Goal: Task Accomplishment & Management: Complete application form

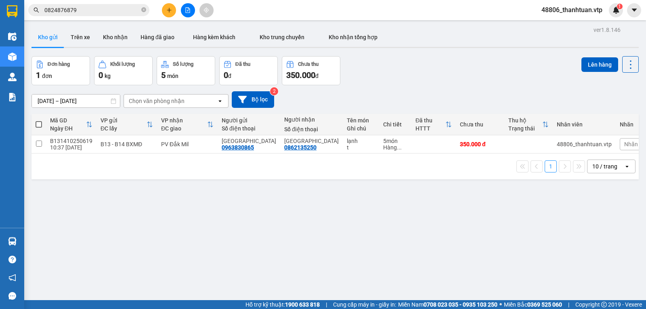
click at [168, 9] on icon "plus" at bounding box center [169, 10] width 6 height 6
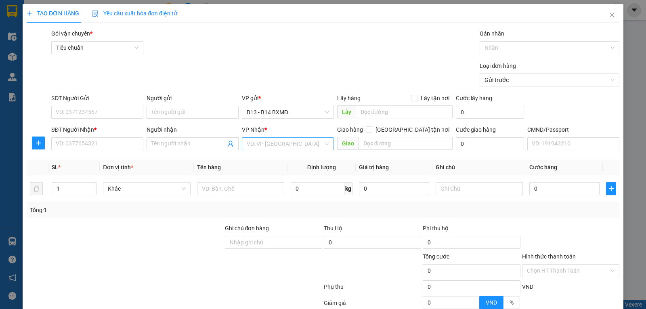
click at [260, 143] on input "search" at bounding box center [285, 144] width 77 height 12
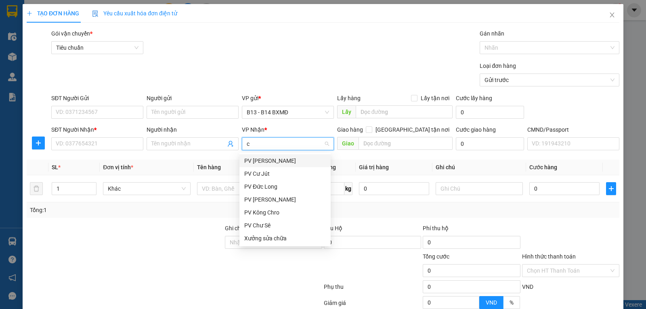
type input "cj"
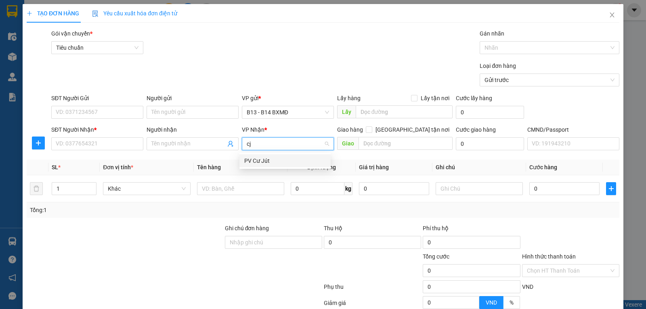
click at [258, 157] on div "PV Cư Jút" at bounding box center [285, 160] width 82 height 9
click at [101, 114] on input "SĐT Người Gửi" at bounding box center [97, 112] width 92 height 13
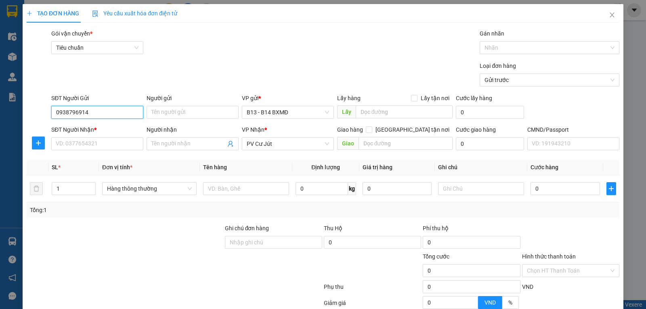
type input "0938796914"
click at [109, 152] on div "SĐT Người Nhận * VD: 0377654321" at bounding box center [97, 139] width 92 height 28
click at [114, 147] on input "SĐT Người Nhận *" at bounding box center [97, 143] width 92 height 13
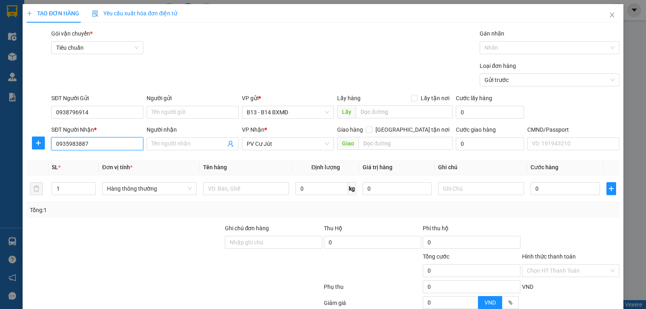
type input "0935983887"
type input "châu"
click at [239, 197] on div at bounding box center [246, 188] width 86 height 16
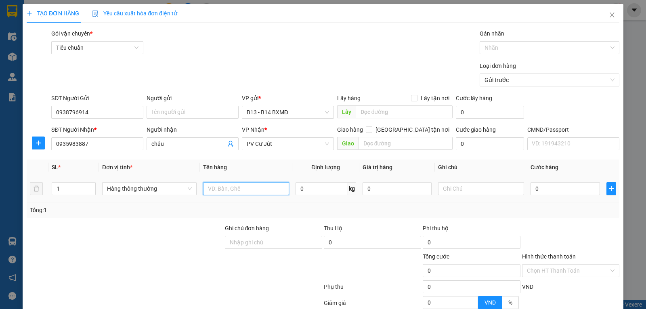
click at [239, 192] on input "text" at bounding box center [246, 188] width 86 height 13
type input "vải"
type input "t"
type input "4"
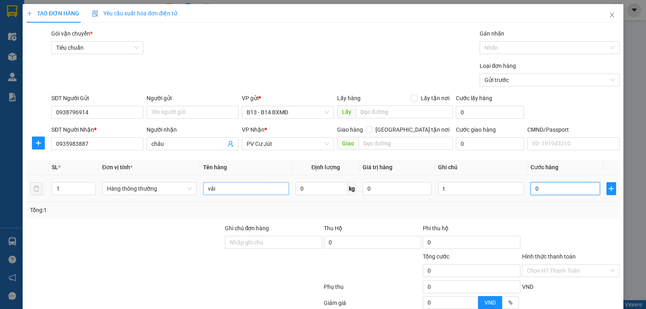
type input "4"
type input "40"
type input "400"
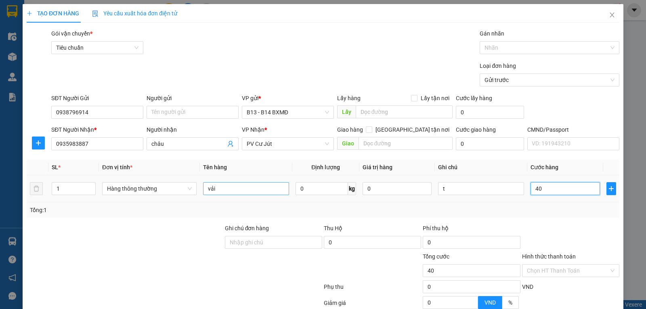
type input "400"
type input "4.000"
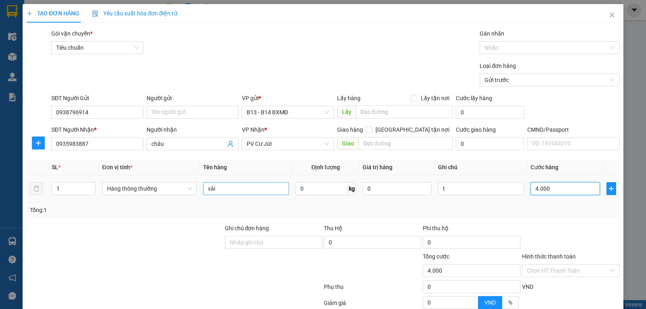
type input "40.000"
type input "0"
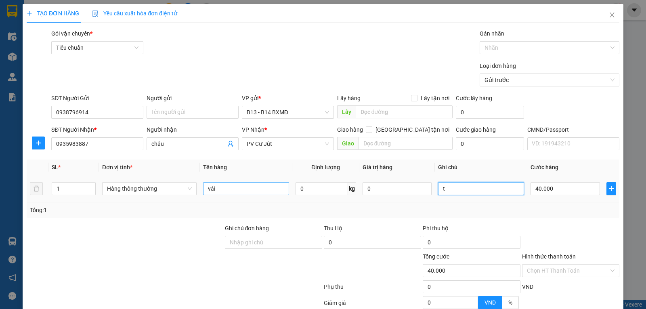
type input "0"
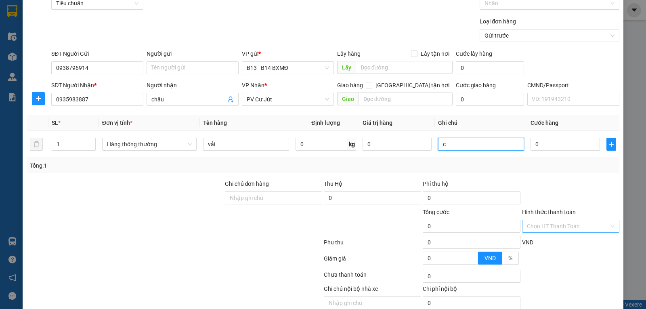
scroll to position [81, 0]
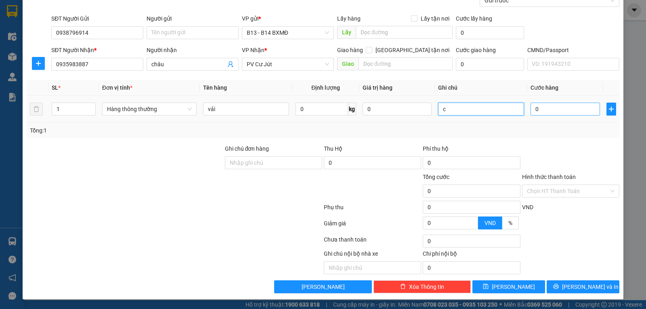
type input "c"
click at [553, 113] on input "0" at bounding box center [565, 109] width 69 height 13
type input "4"
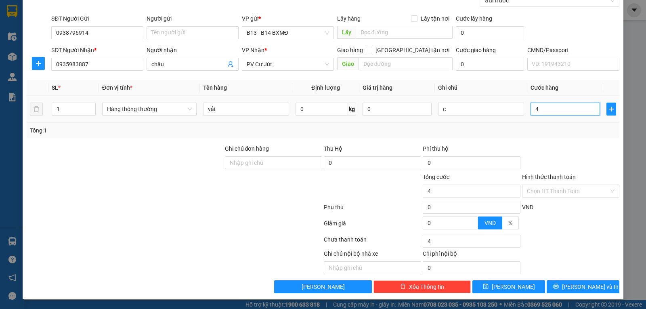
type input "40"
type input "400"
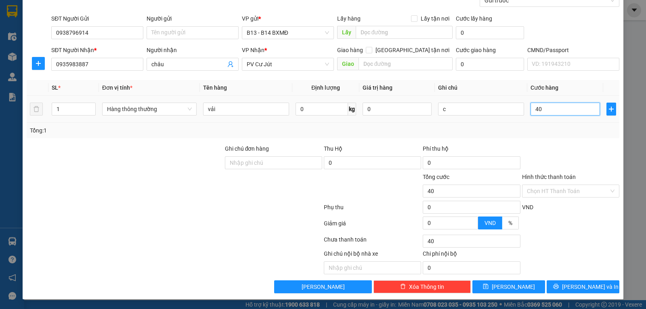
type input "400"
type input "4.000"
type input "40.000"
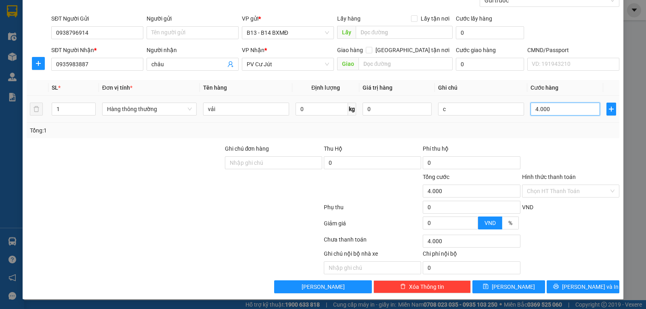
type input "40.000"
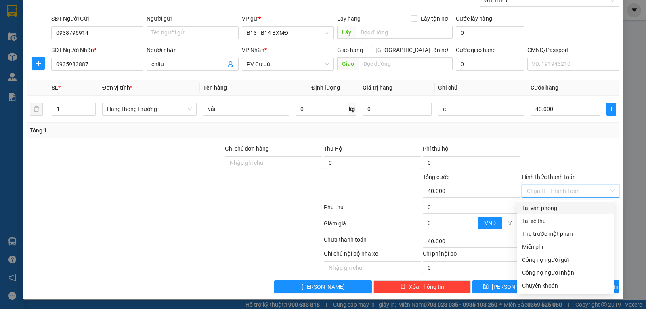
click at [567, 187] on input "Hình thức thanh toán" at bounding box center [568, 191] width 82 height 12
click at [542, 207] on div "Tại văn phòng" at bounding box center [565, 207] width 87 height 9
type input "0"
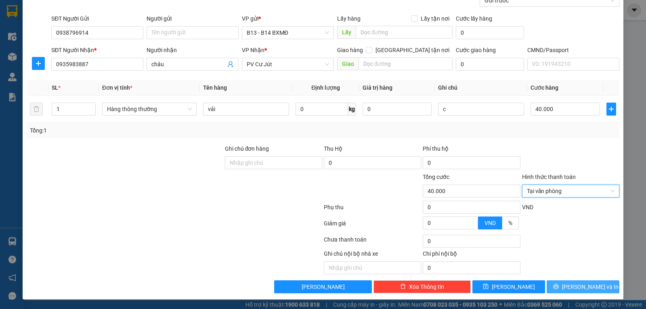
click at [568, 285] on button "[PERSON_NAME] và In" at bounding box center [583, 286] width 73 height 13
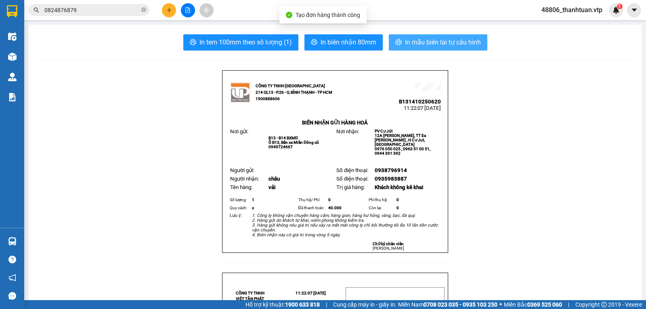
click at [455, 36] on button "In mẫu biên lai tự cấu hình" at bounding box center [438, 42] width 99 height 16
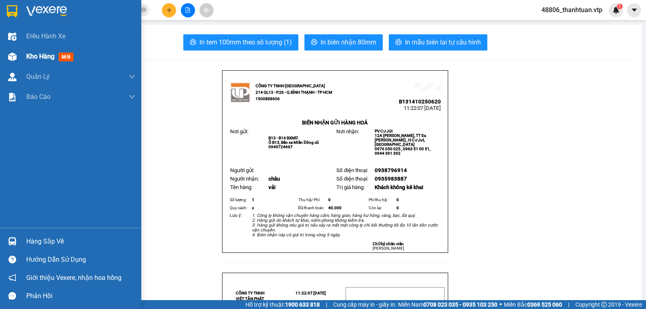
click at [18, 56] on div at bounding box center [12, 57] width 14 height 14
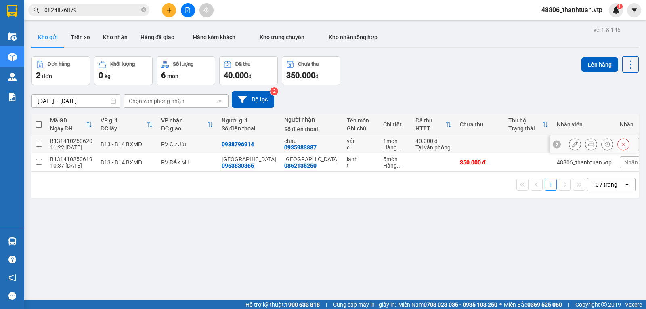
click at [40, 147] on input "checkbox" at bounding box center [39, 144] width 6 height 6
checkbox input "true"
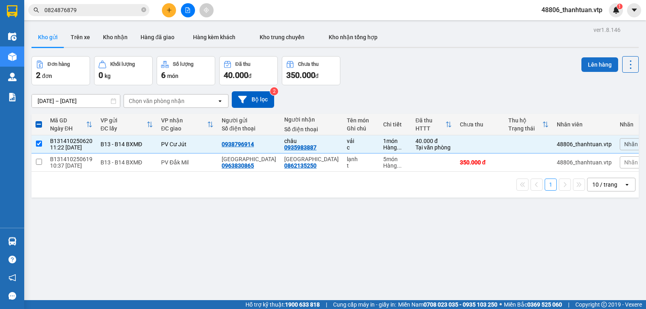
click at [596, 67] on button "Lên hàng" at bounding box center [599, 64] width 37 height 15
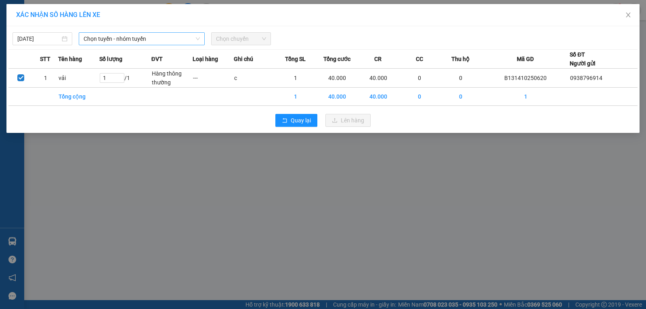
click at [186, 39] on span "Chọn tuyến - nhóm tuyến" at bounding box center [142, 39] width 116 height 12
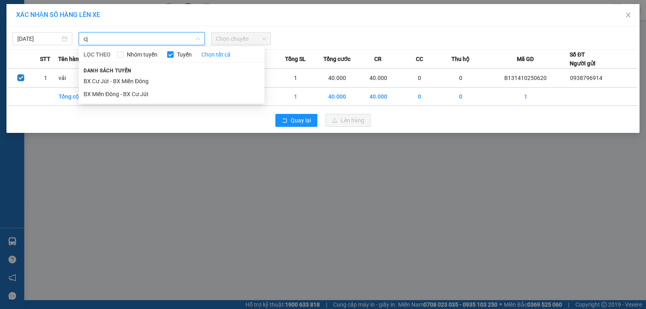
type input "cj"
click at [145, 92] on li "BX Miền Đông - BX Cư Jút" at bounding box center [172, 94] width 186 height 13
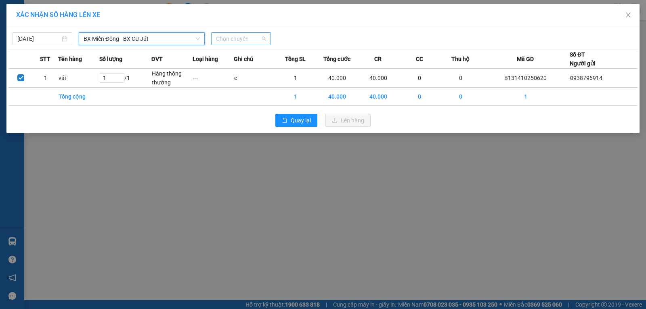
click at [234, 41] on span "Chọn chuyến" at bounding box center [241, 39] width 50 height 12
click at [230, 70] on div "12:00 - 50F-002.68" at bounding box center [247, 67] width 63 height 9
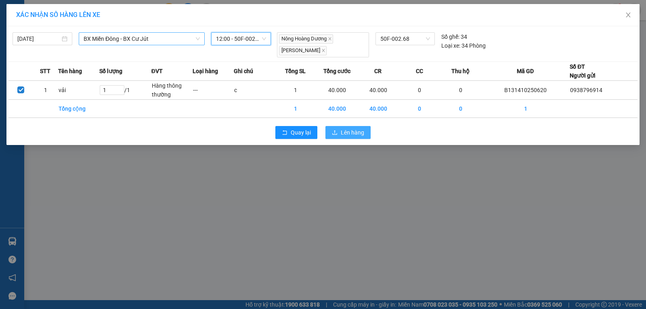
click at [338, 132] on button "Lên hàng" at bounding box center [347, 132] width 45 height 13
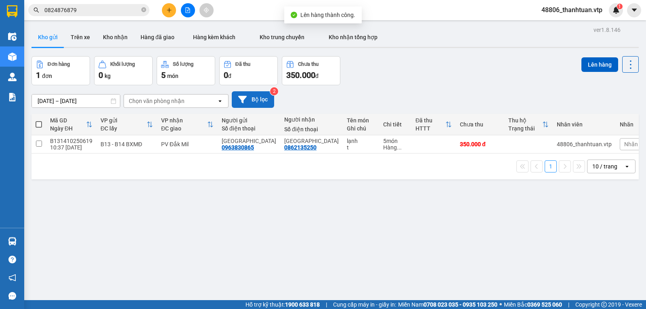
click at [255, 103] on button "Bộ lọc" at bounding box center [253, 99] width 42 height 17
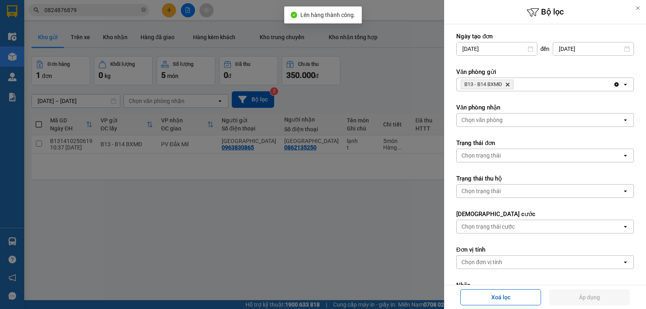
click at [510, 83] on icon "Delete" at bounding box center [507, 84] width 5 height 5
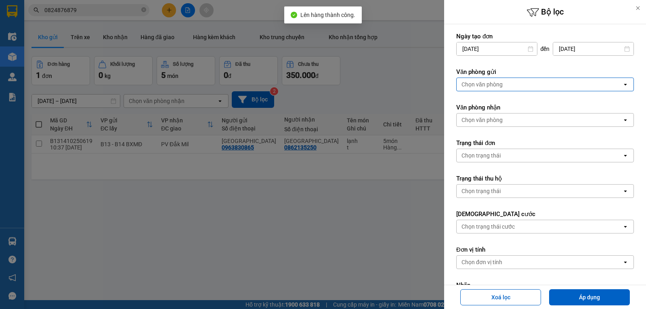
click at [510, 84] on div "Chọn văn phòng" at bounding box center [540, 84] width 166 height 13
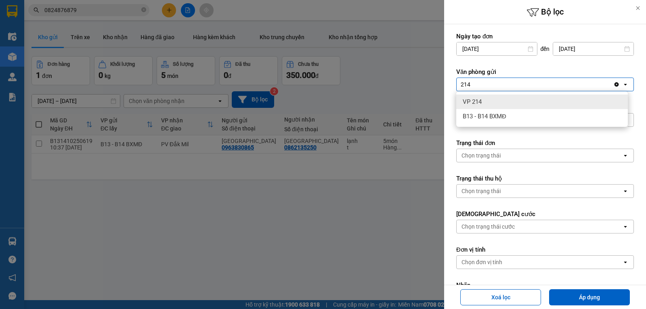
type input "214"
click at [498, 103] on div "VP 214" at bounding box center [542, 101] width 172 height 15
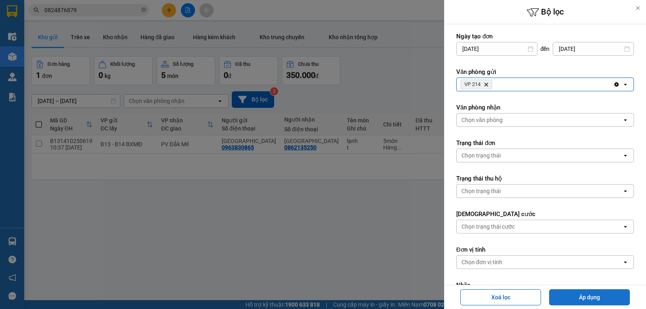
drag, startPoint x: 583, startPoint y: 294, endPoint x: 541, endPoint y: 281, distance: 44.6
click at [581, 294] on button "Áp dụng" at bounding box center [589, 297] width 81 height 16
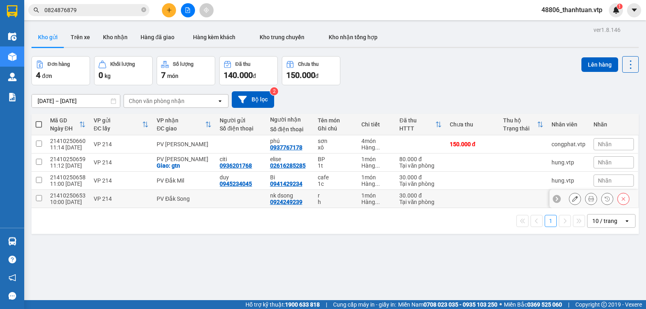
click at [39, 201] on input "checkbox" at bounding box center [39, 198] width 6 height 6
checkbox input "true"
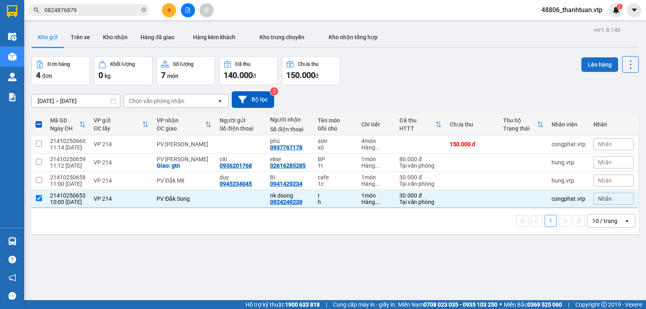
click at [596, 59] on button "Lên hàng" at bounding box center [599, 64] width 37 height 15
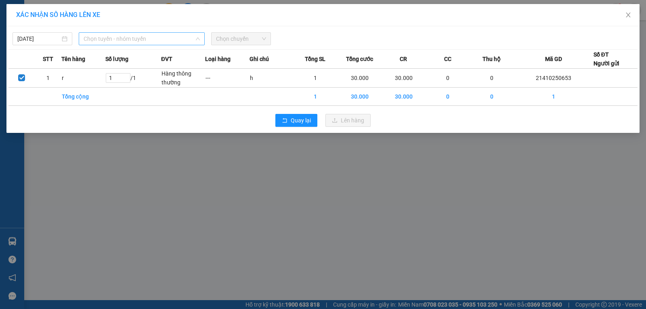
click at [152, 38] on span "Chọn tuyến - nhóm tuyến" at bounding box center [142, 39] width 116 height 12
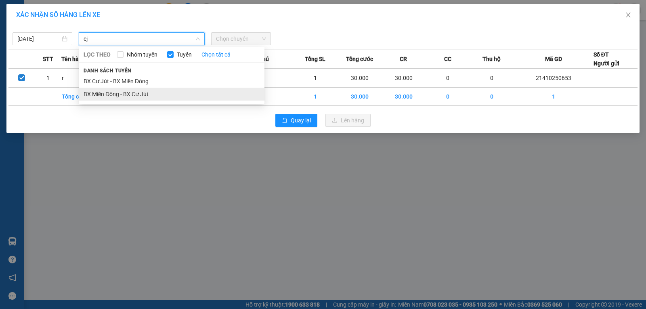
type input "cj"
click at [139, 97] on li "BX Miền Đông - BX Cư Jút" at bounding box center [172, 94] width 186 height 13
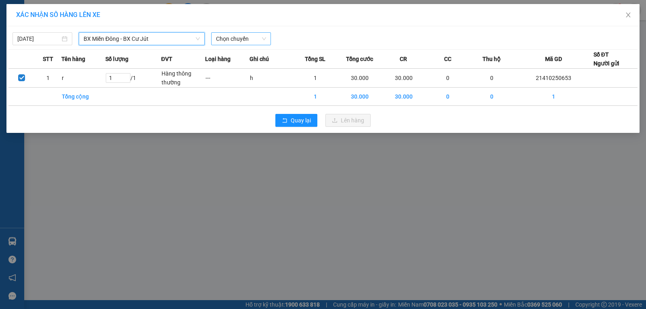
click at [229, 38] on span "Chọn chuyến" at bounding box center [241, 39] width 50 height 12
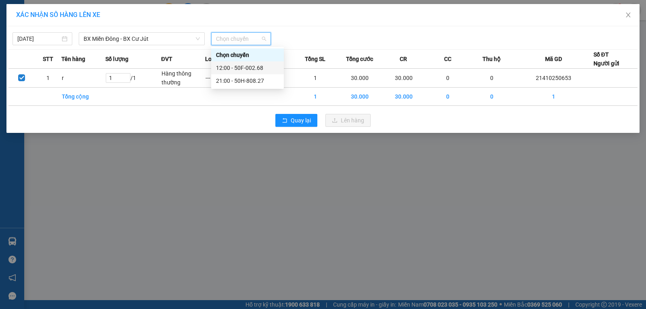
click at [231, 68] on div "12:00 - 50F-002.68" at bounding box center [247, 67] width 63 height 9
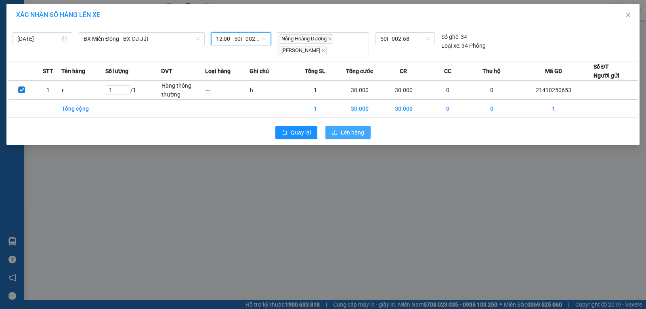
click at [342, 131] on span "Lên hàng" at bounding box center [352, 132] width 23 height 9
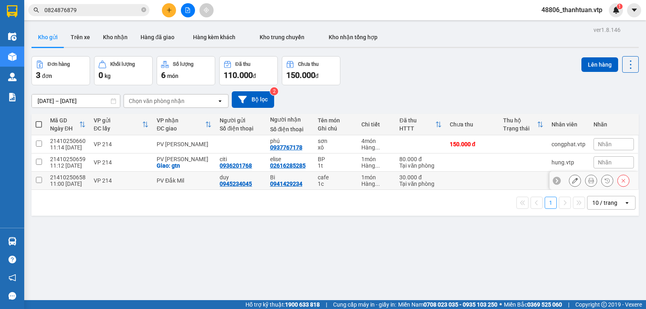
click at [39, 183] on input "checkbox" at bounding box center [39, 180] width 6 height 6
checkbox input "true"
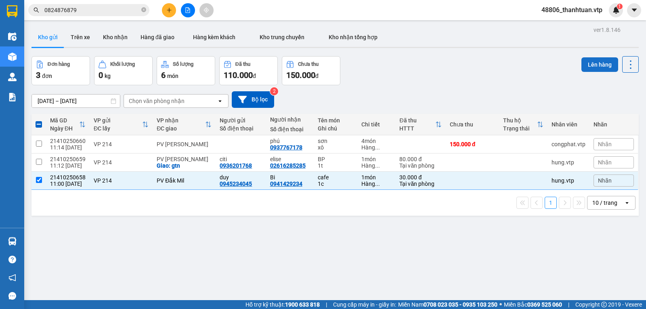
click at [587, 64] on button "Lên hàng" at bounding box center [599, 64] width 37 height 15
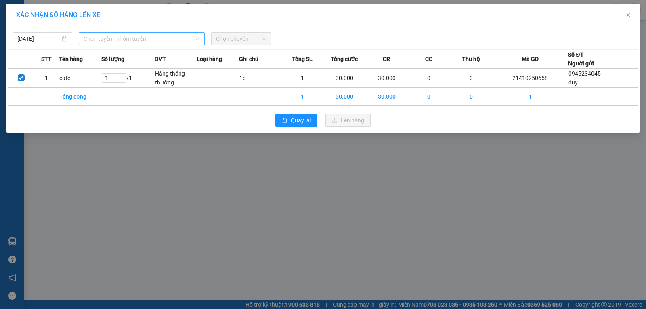
click at [166, 44] on span "Chọn tuyến - nhóm tuyến" at bounding box center [142, 39] width 116 height 12
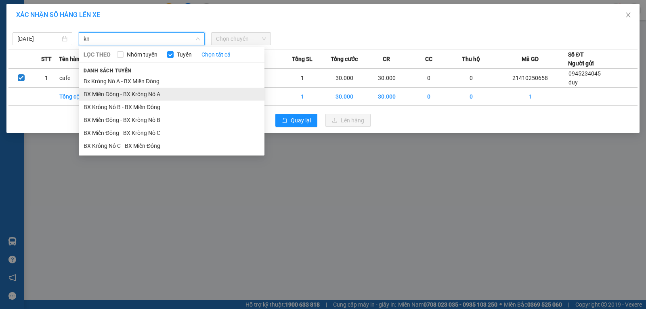
type input "kn"
click at [147, 90] on li "BX Miền Đông - BX Krông Nô A" at bounding box center [172, 94] width 186 height 13
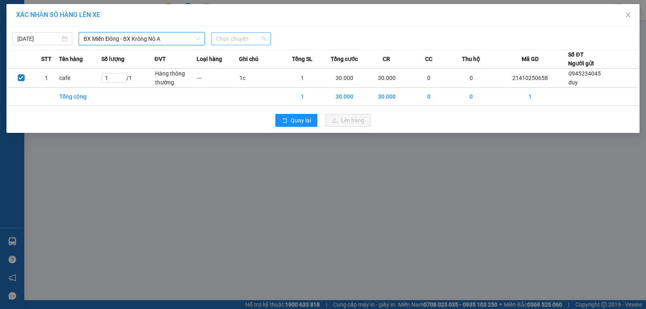
click at [228, 42] on span "Chọn chuyến" at bounding box center [241, 39] width 50 height 12
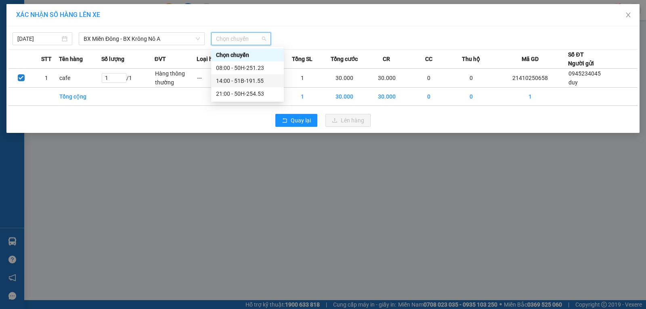
click at [238, 79] on div "14:00 - 51B-191.55" at bounding box center [247, 80] width 63 height 9
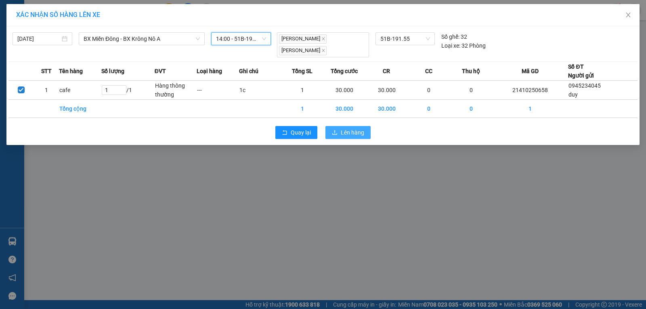
drag, startPoint x: 341, startPoint y: 123, endPoint x: 296, endPoint y: 122, distance: 44.8
click at [342, 128] on span "Lên hàng" at bounding box center [352, 132] width 23 height 9
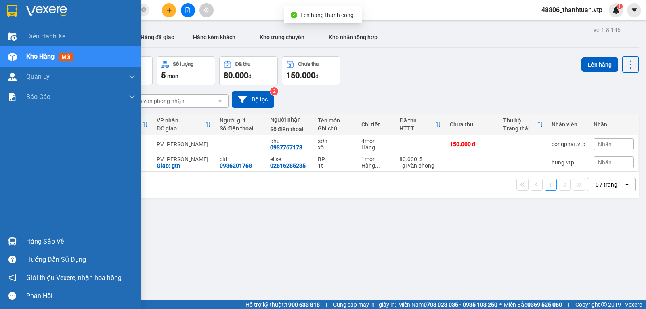
click at [38, 58] on span "Kho hàng" at bounding box center [40, 56] width 28 height 8
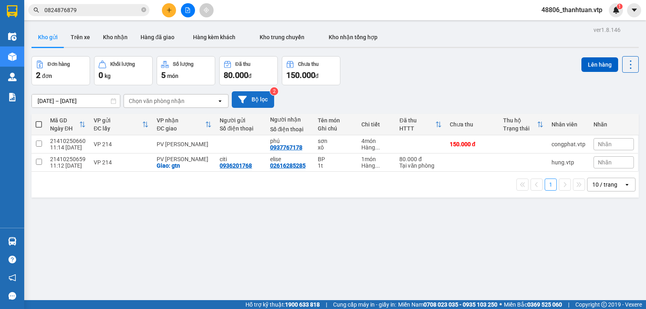
click at [259, 103] on button "Bộ lọc" at bounding box center [253, 99] width 42 height 17
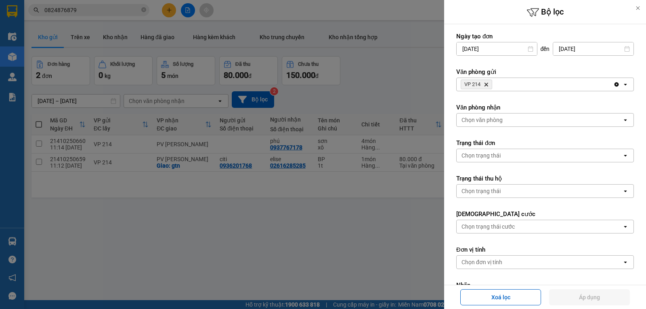
click at [488, 84] on icon "Delete" at bounding box center [486, 84] width 5 height 5
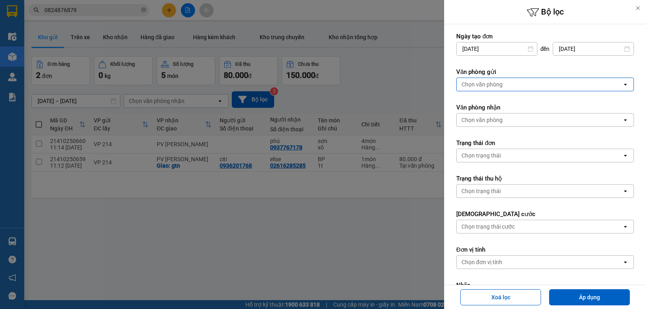
click at [488, 84] on div "Chọn văn phòng" at bounding box center [482, 84] width 41 height 8
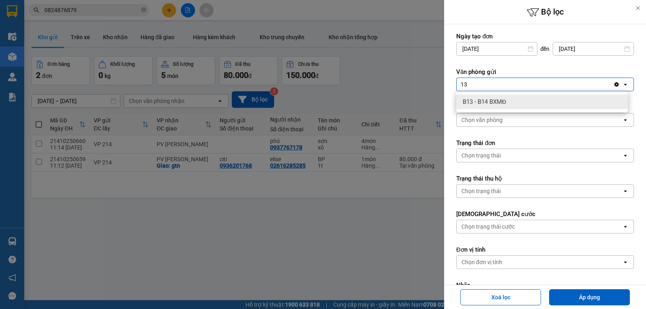
type input "13"
click at [514, 103] on div "B13 - B14 BXMĐ" at bounding box center [542, 101] width 172 height 15
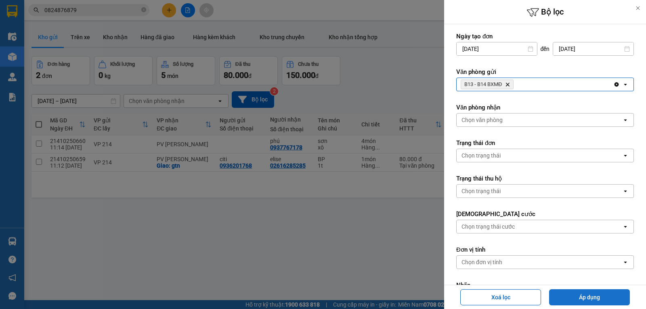
click at [582, 296] on button "Áp dụng" at bounding box center [589, 297] width 81 height 16
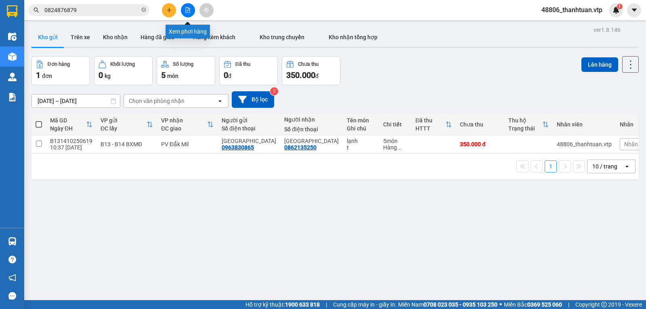
click at [190, 10] on icon "file-add" at bounding box center [188, 10] width 4 height 6
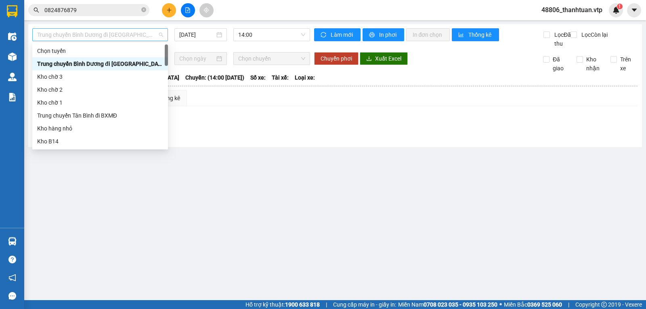
click at [158, 36] on span "Trung chuyển Bình Dương đi [GEOGRAPHIC_DATA]" at bounding box center [100, 35] width 126 height 12
type input "cj"
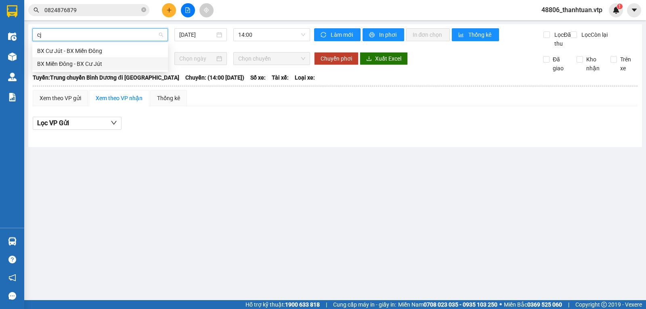
click at [87, 65] on div "BX Miền Đông - BX Cư Jút" at bounding box center [100, 63] width 126 height 9
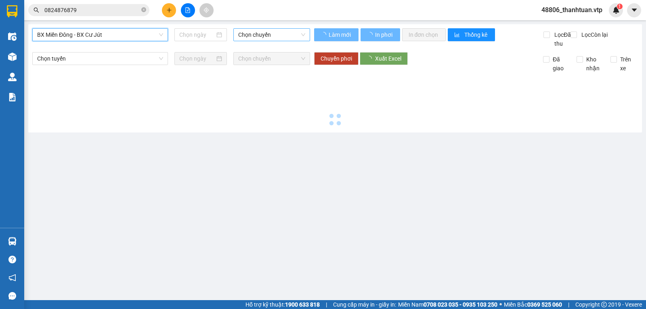
click at [260, 35] on span "Chọn chuyến" at bounding box center [271, 35] width 67 height 12
type input "[DATE]"
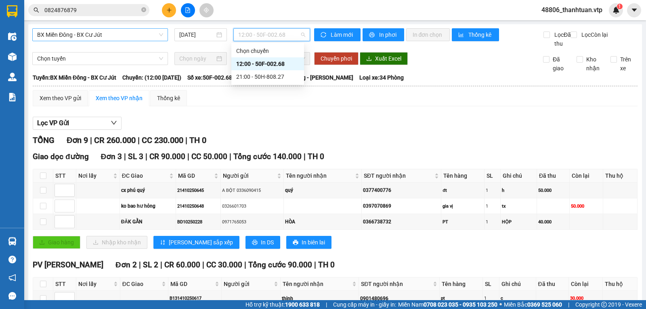
click at [249, 63] on div "12:00 - 50F-002.68" at bounding box center [267, 63] width 63 height 9
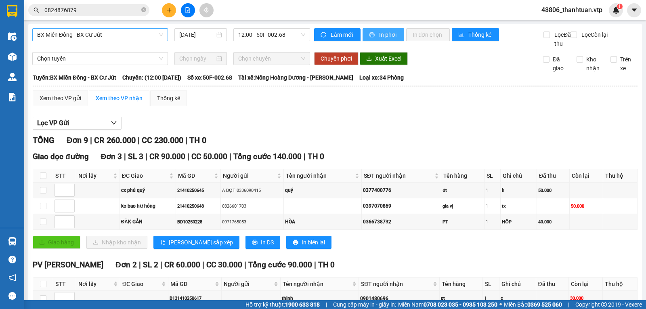
click at [373, 31] on button "In phơi" at bounding box center [384, 34] width 42 height 13
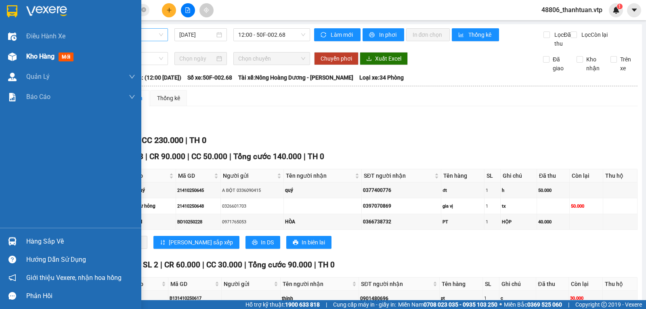
click at [31, 55] on span "Kho hàng" at bounding box center [40, 56] width 28 height 8
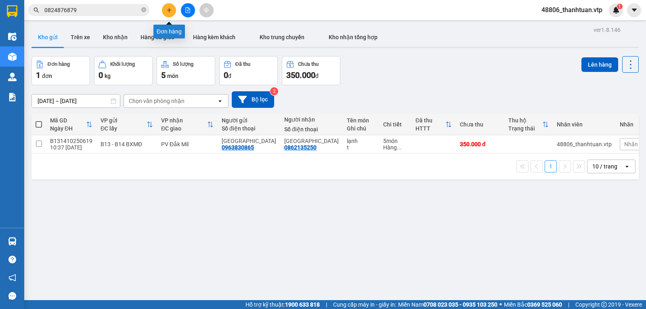
click at [164, 9] on button at bounding box center [169, 10] width 14 height 14
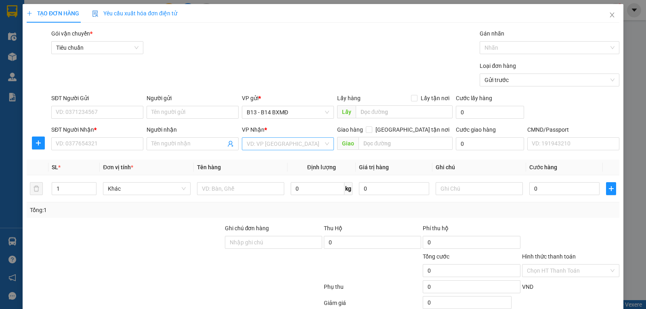
click at [253, 144] on input "search" at bounding box center [285, 144] width 77 height 12
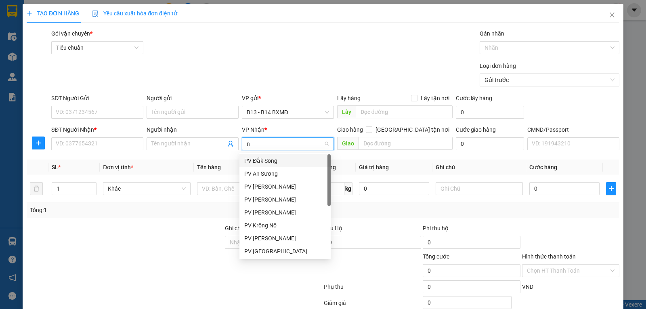
type input "nd"
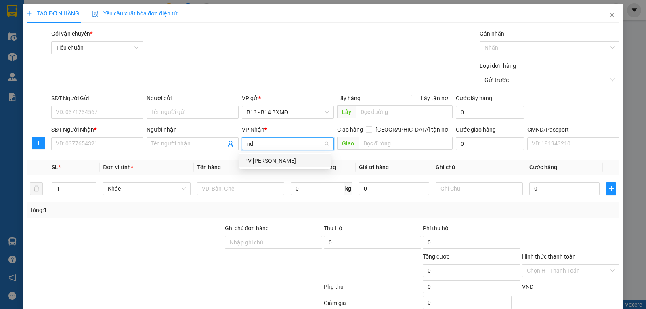
click at [261, 162] on div "PV [PERSON_NAME]" at bounding box center [285, 160] width 82 height 9
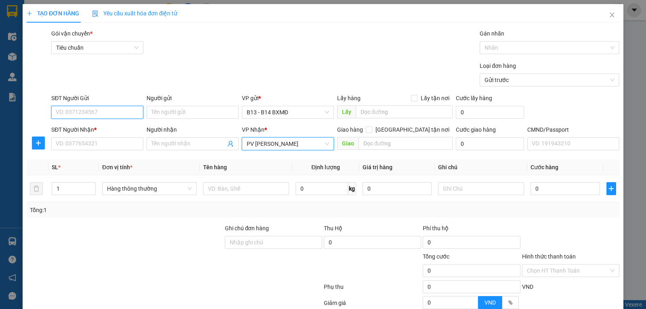
click at [105, 116] on input "SĐT Người Gửi" at bounding box center [97, 112] width 92 height 13
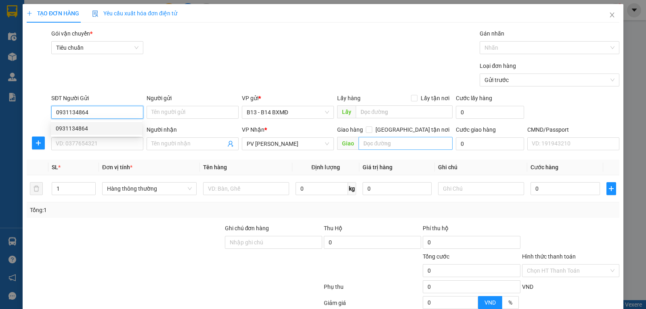
type input "0931134864"
click at [359, 145] on input "text" at bounding box center [406, 143] width 94 height 13
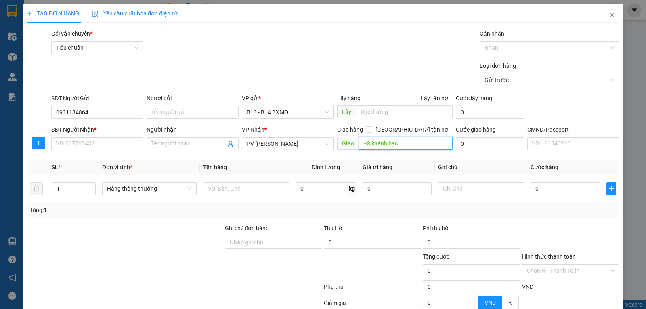
type input "~3 khánh bạc"
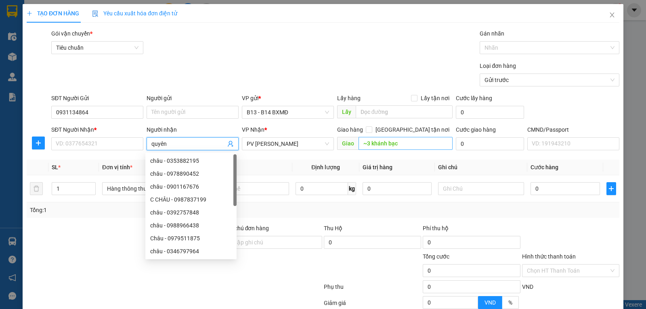
type input "quyên"
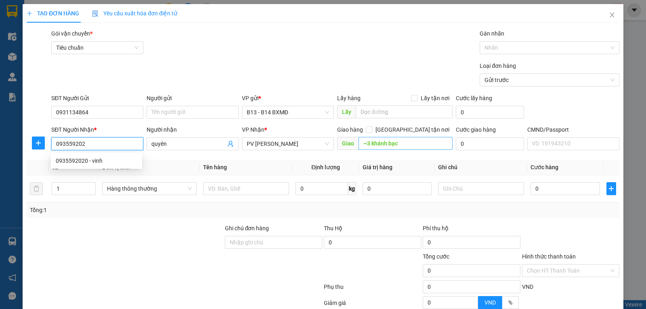
type input "0935592020"
click at [97, 165] on div "0935592020 - vinh" at bounding box center [96, 160] width 91 height 13
type input "vinh"
type input "khánh bạc"
type input "0935592020"
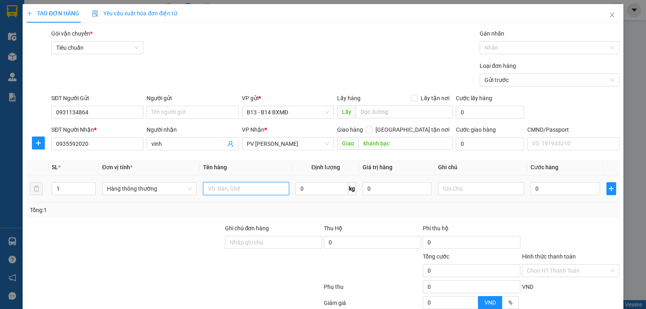
click at [224, 188] on input "text" at bounding box center [246, 188] width 86 height 13
type input "t"
type input "y tế"
type input "h"
type input "t"
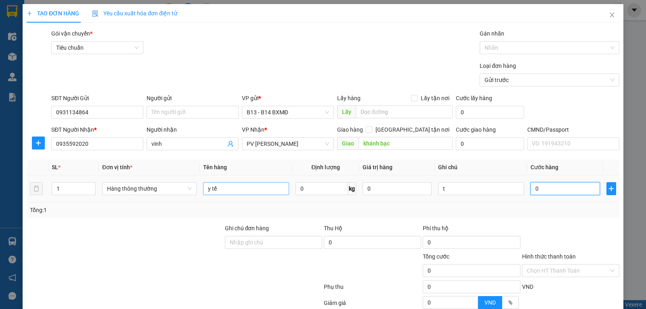
type input "4"
type input "40"
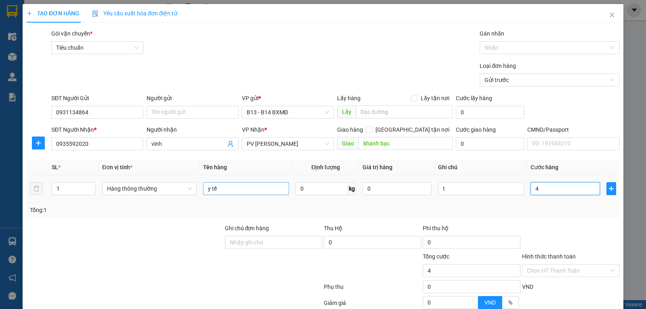
type input "40"
type input "400"
type input "4.000"
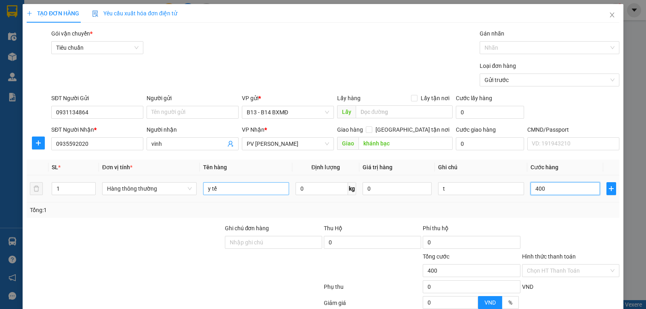
type input "4.000"
type input "40.000"
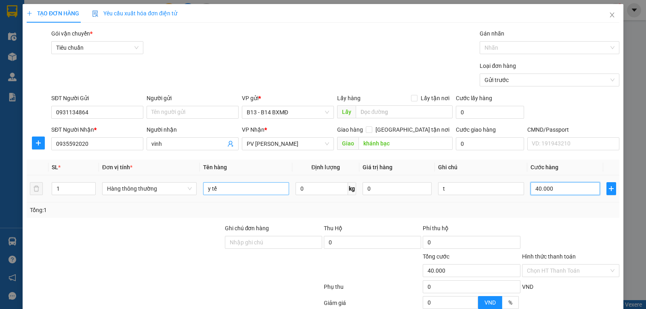
type input "40.000"
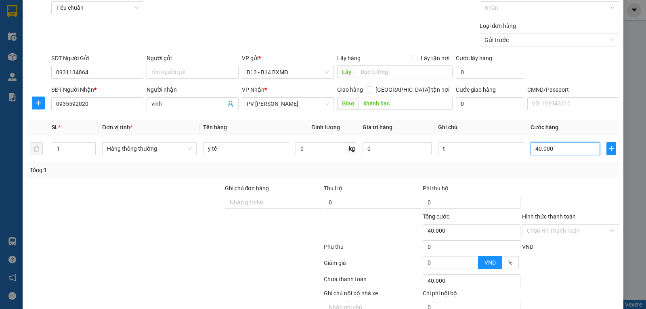
scroll to position [0, 0]
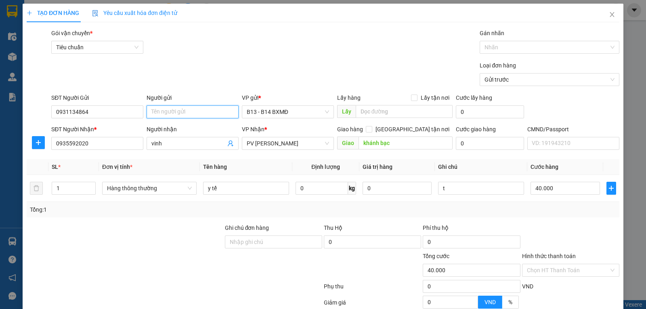
click at [185, 108] on input "Người gửi" at bounding box center [193, 111] width 92 height 13
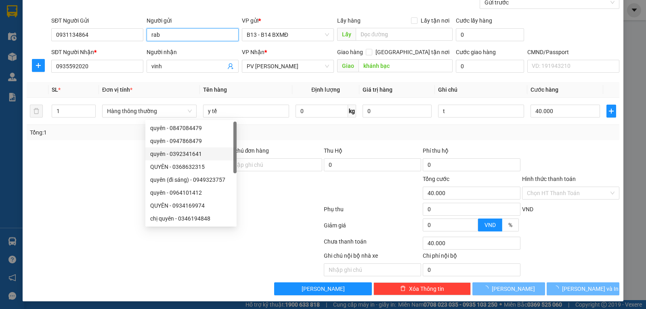
scroll to position [81, 0]
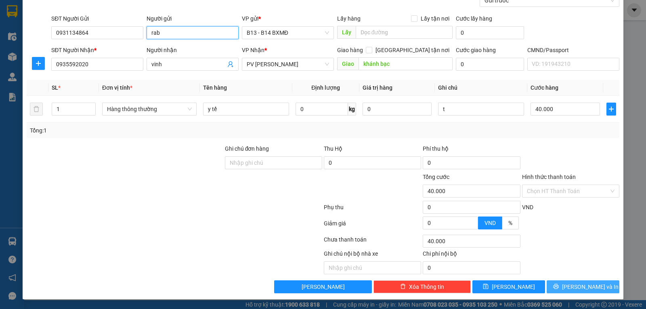
type input "rab"
click at [577, 287] on span "[PERSON_NAME] và In" at bounding box center [590, 286] width 57 height 9
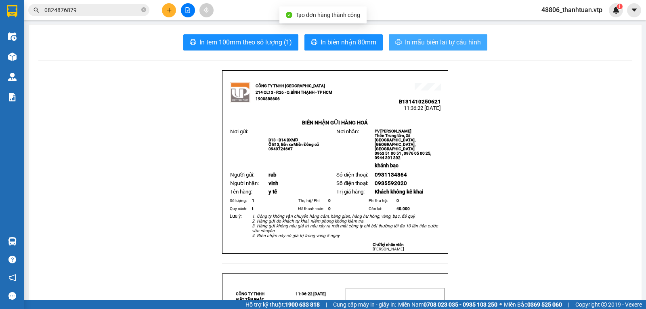
click at [422, 46] on span "In mẫu biên lai tự cấu hình" at bounding box center [443, 42] width 76 height 10
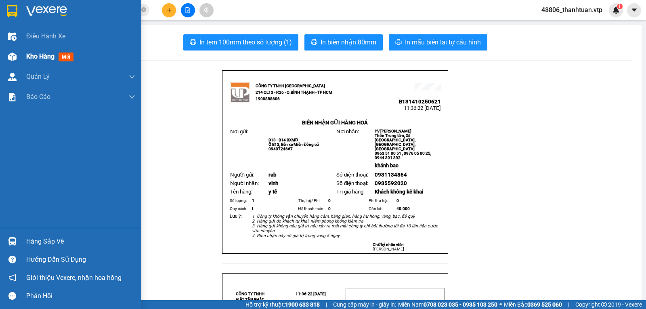
click at [35, 59] on span "Kho hàng" at bounding box center [40, 56] width 28 height 8
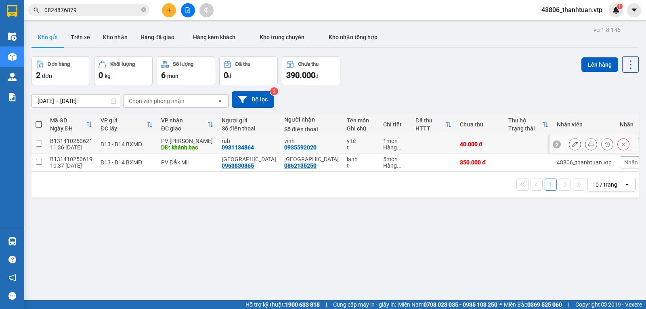
click at [38, 146] on input "checkbox" at bounding box center [39, 144] width 6 height 6
checkbox input "true"
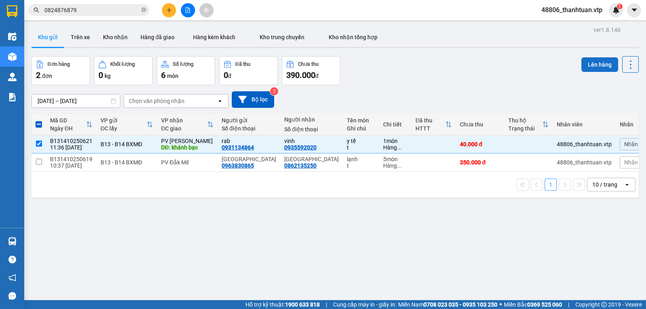
click at [585, 64] on button "Lên hàng" at bounding box center [599, 64] width 37 height 15
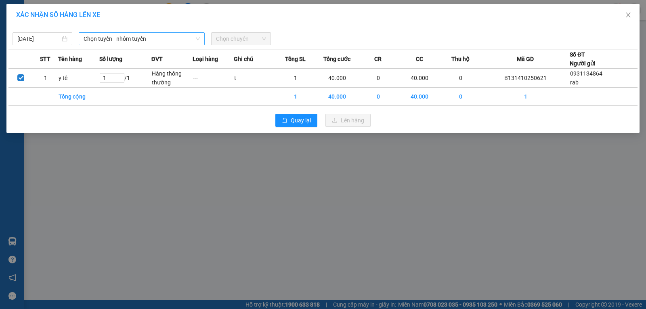
click at [168, 42] on span "Chọn tuyến - nhóm tuyến" at bounding box center [142, 39] width 116 height 12
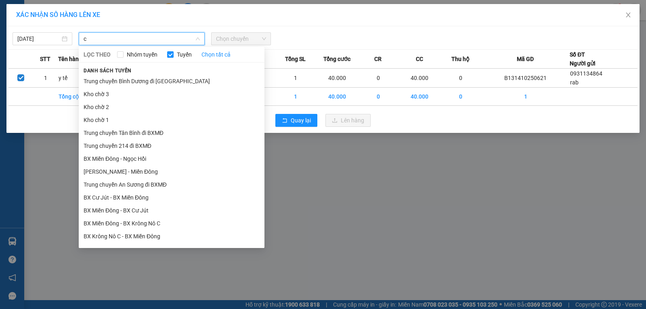
type input "cj"
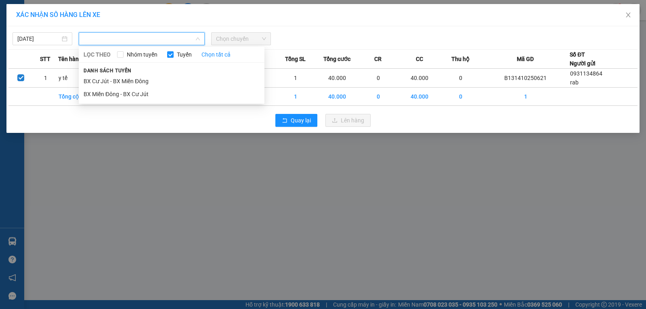
click at [376, 209] on div "XÁC NHẬN SỐ HÀNG LÊN XE [DATE] LỌC THEO Nhóm tuyến Tuyến Chọn tất cả Danh sách …" at bounding box center [323, 154] width 646 height 309
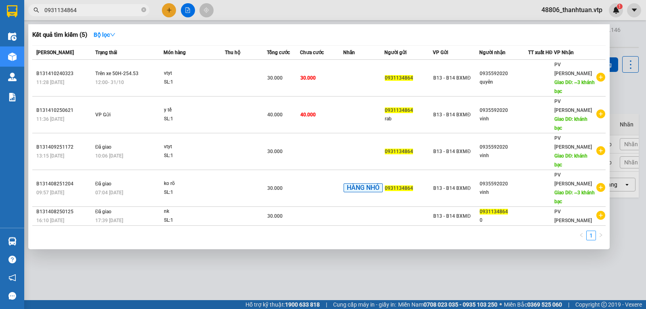
drag, startPoint x: 85, startPoint y: 6, endPoint x: 162, endPoint y: 55, distance: 91.3
click at [16, 10] on section "Kết quả tìm kiếm ( 5 ) Bộ lọc Mã ĐH Trạng thái Món hàng Thu hộ Tổng cước Chưa c…" at bounding box center [323, 154] width 646 height 309
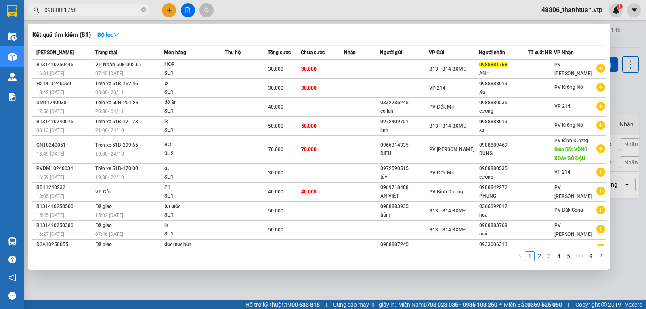
type input "0988881768"
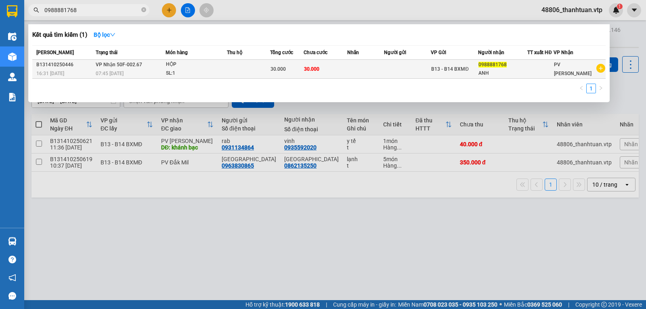
click at [210, 70] on div "SL: 1" at bounding box center [196, 73] width 61 height 9
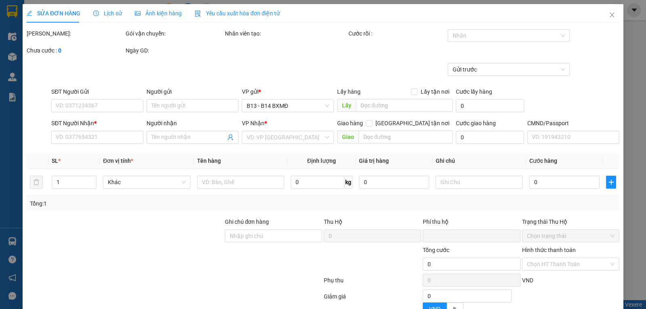
type input "1.500"
type input "0988881768"
type input "ANH"
type input "0"
type input "30.000"
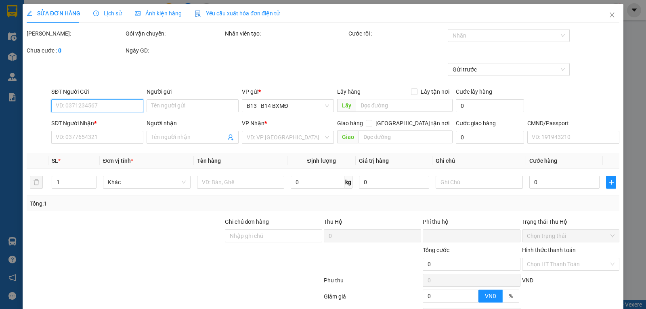
type input "30.000"
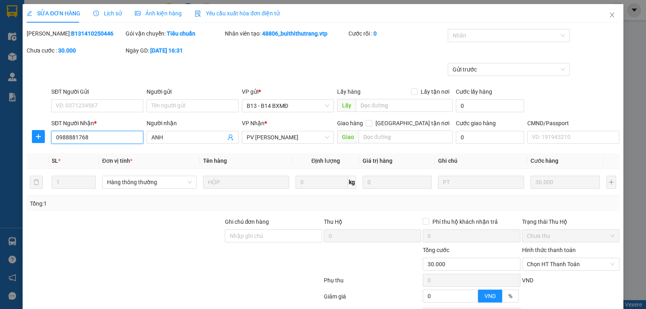
click at [75, 141] on input "0988881768" at bounding box center [97, 137] width 92 height 13
click at [77, 140] on input "0988881768" at bounding box center [97, 137] width 92 height 13
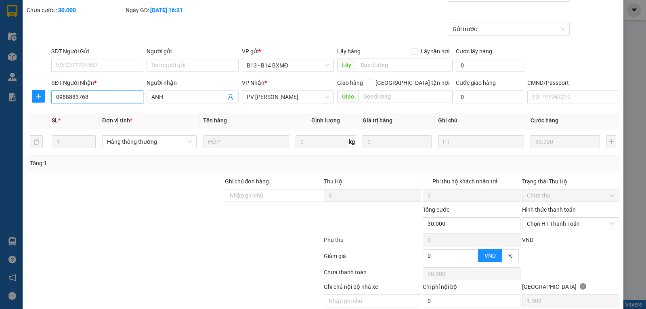
scroll to position [76, 0]
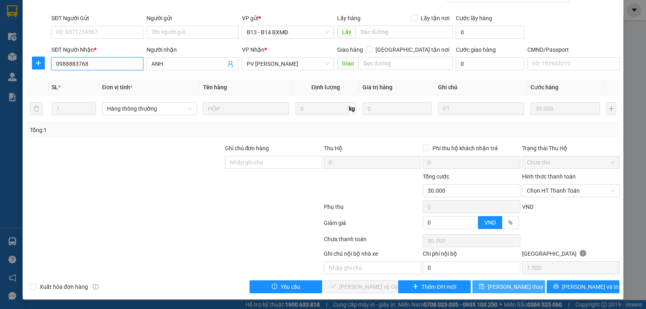
type input "0988883768"
click at [514, 286] on span "[PERSON_NAME] thay đổi" at bounding box center [520, 286] width 65 height 9
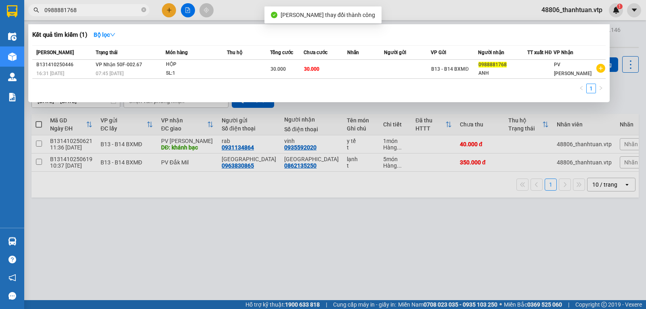
click at [128, 8] on input "0988881768" at bounding box center [91, 10] width 95 height 9
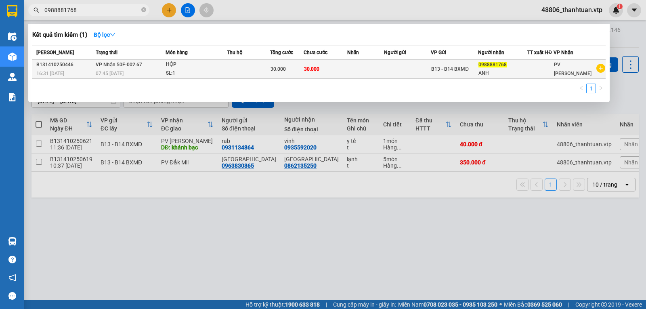
click at [357, 73] on td at bounding box center [365, 69] width 36 height 19
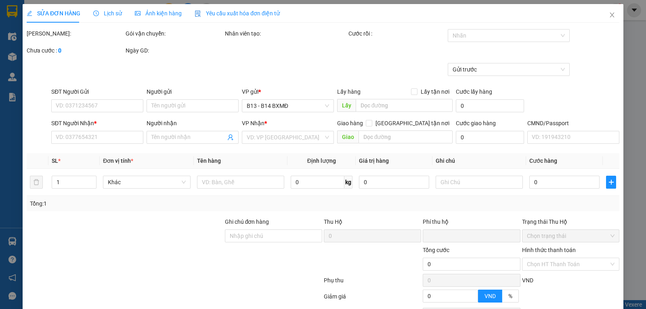
type input "0988883768"
type input "ANH"
type input "0"
type input "30.000"
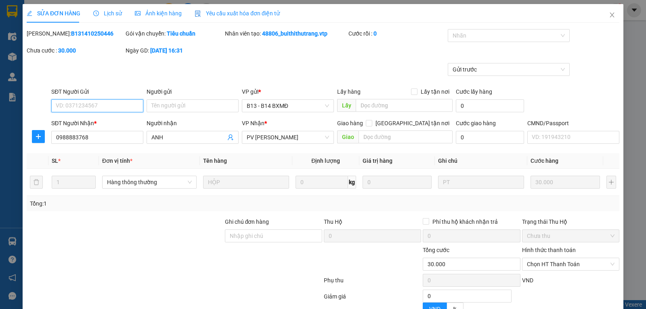
type input "1.500"
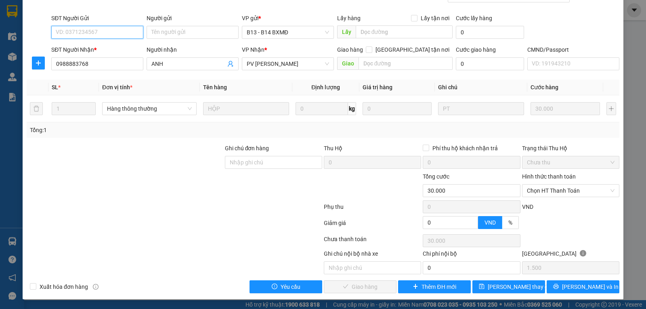
scroll to position [76, 0]
click at [573, 287] on span "[PERSON_NAME] và In" at bounding box center [590, 286] width 57 height 9
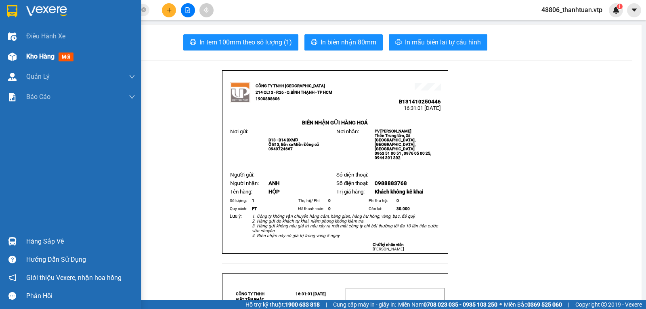
click at [34, 58] on span "Kho hàng" at bounding box center [40, 56] width 28 height 8
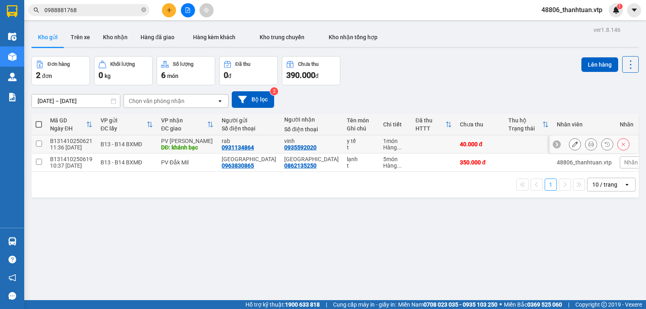
click at [40, 147] on input "checkbox" at bounding box center [39, 144] width 6 height 6
checkbox input "true"
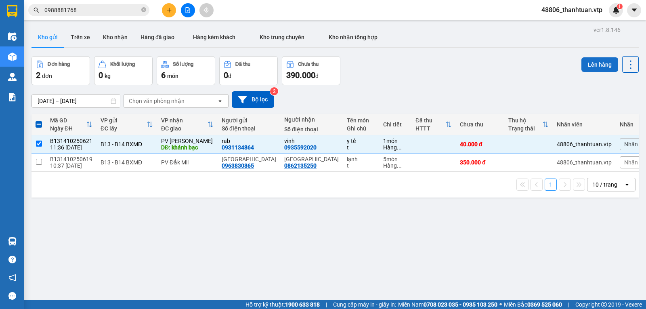
click at [598, 65] on button "Lên hàng" at bounding box center [599, 64] width 37 height 15
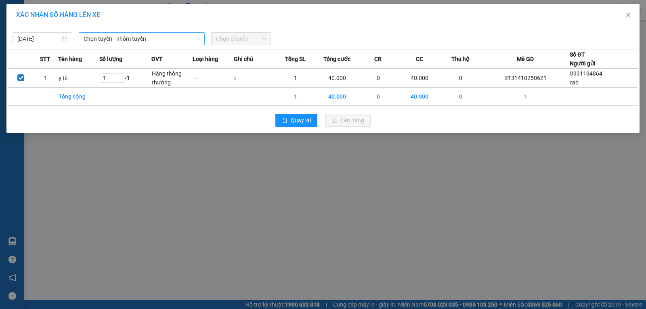
click at [164, 41] on span "Chọn tuyến - nhóm tuyến" at bounding box center [142, 39] width 116 height 12
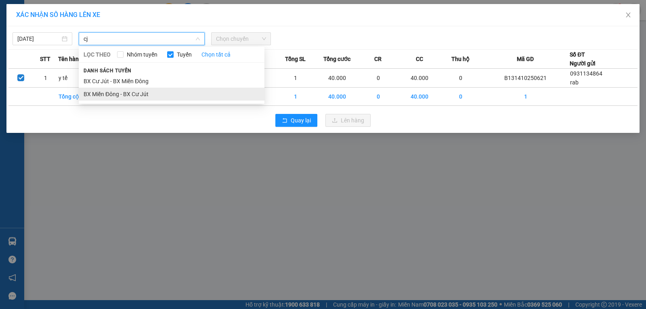
type input "cj"
click at [126, 94] on li "BX Miền Đông - BX Cư Jút" at bounding box center [172, 94] width 186 height 13
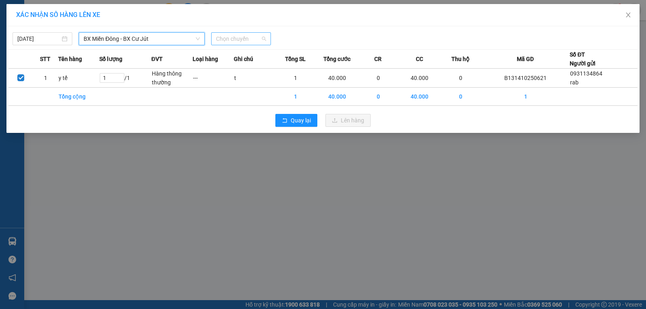
click at [236, 42] on span "Chọn chuyến" at bounding box center [241, 39] width 50 height 12
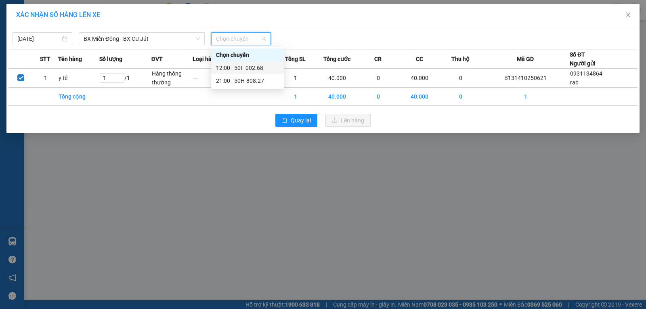
click at [239, 69] on div "12:00 - 50F-002.68" at bounding box center [247, 67] width 63 height 9
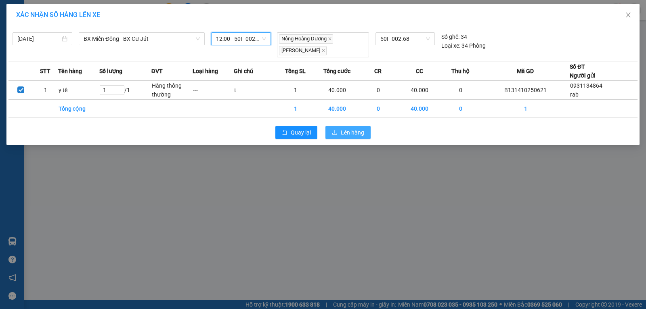
click at [356, 135] on span "Lên hàng" at bounding box center [352, 132] width 23 height 9
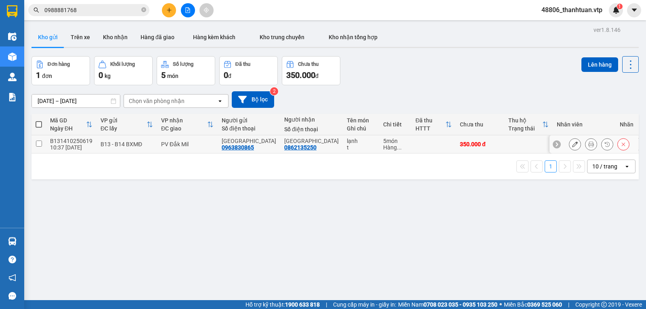
click at [42, 147] on td at bounding box center [38, 144] width 15 height 18
checkbox input "true"
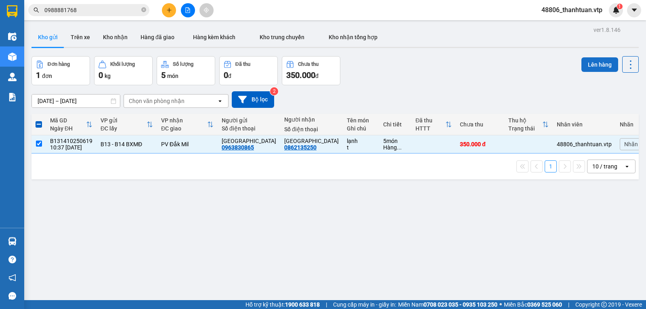
click at [591, 60] on button "Lên hàng" at bounding box center [599, 64] width 37 height 15
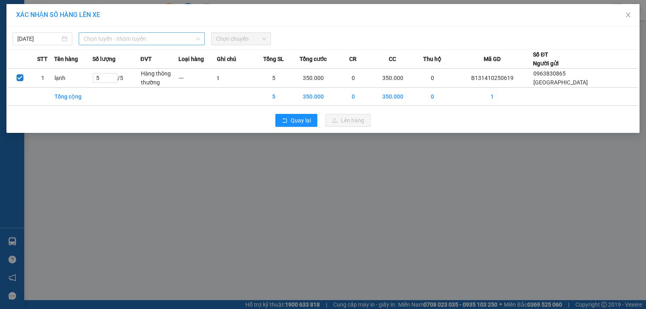
click at [149, 41] on span "Chọn tuyến - nhóm tuyến" at bounding box center [142, 39] width 116 height 12
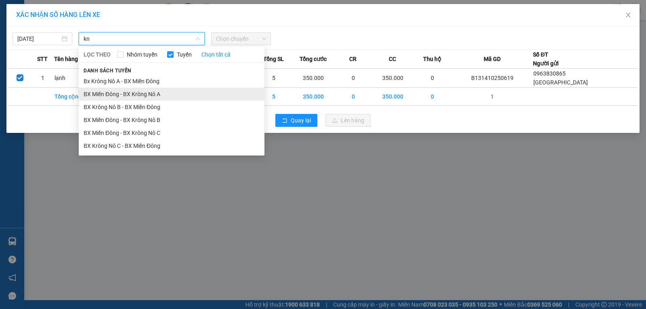
type input "kn"
click at [149, 92] on li "BX Miền Đông - BX Krông Nô A" at bounding box center [172, 94] width 186 height 13
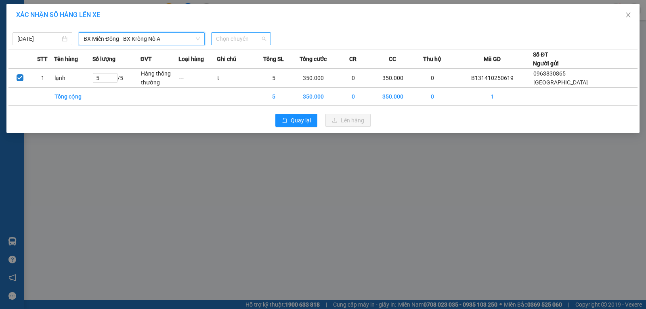
click at [230, 41] on span "Chọn chuyến" at bounding box center [241, 39] width 50 height 12
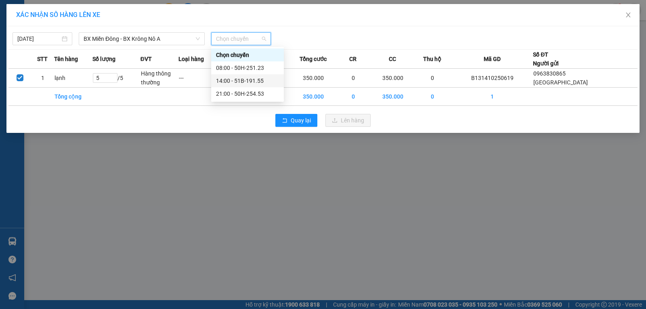
click at [223, 81] on div "14:00 - 51B-191.55" at bounding box center [247, 80] width 63 height 9
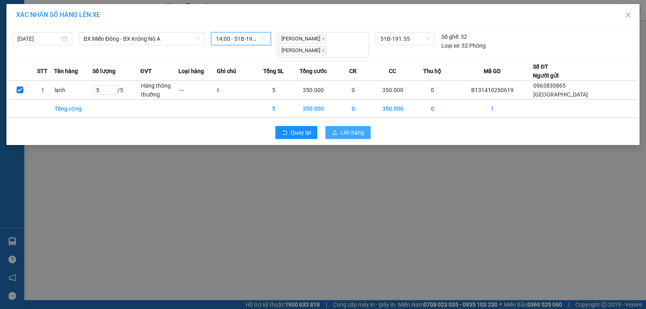
click at [350, 128] on span "Lên hàng" at bounding box center [352, 132] width 23 height 9
